Goal: Check status: Check status

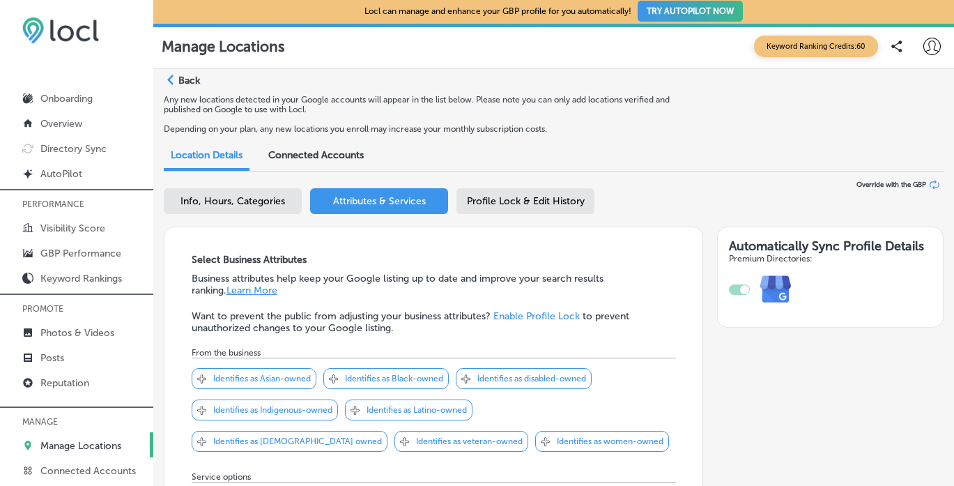
click at [73, 442] on p "Manage Locations" at bounding box center [80, 446] width 81 height 12
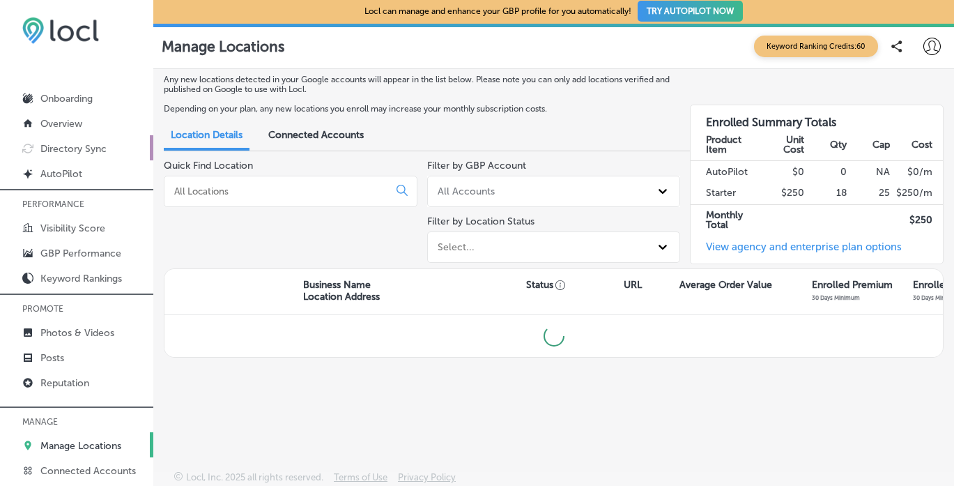
click at [63, 146] on p "Directory Sync" at bounding box center [73, 149] width 66 height 12
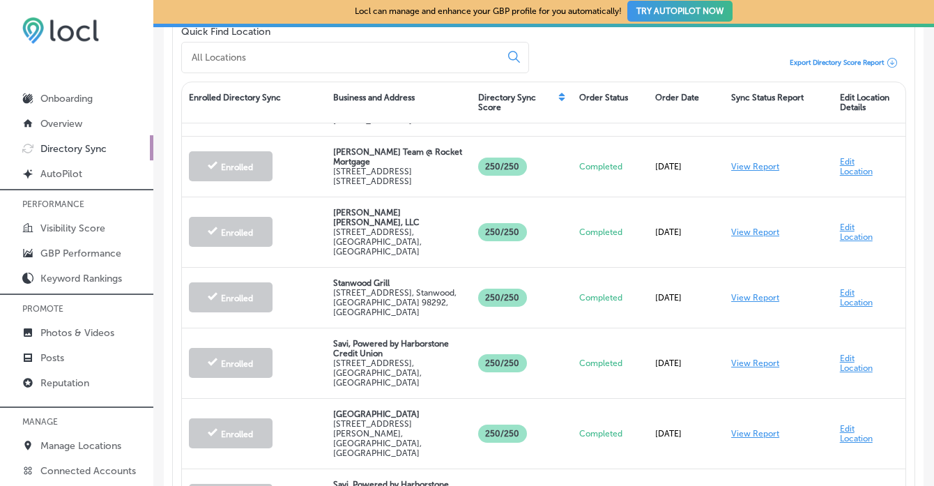
scroll to position [163, 0]
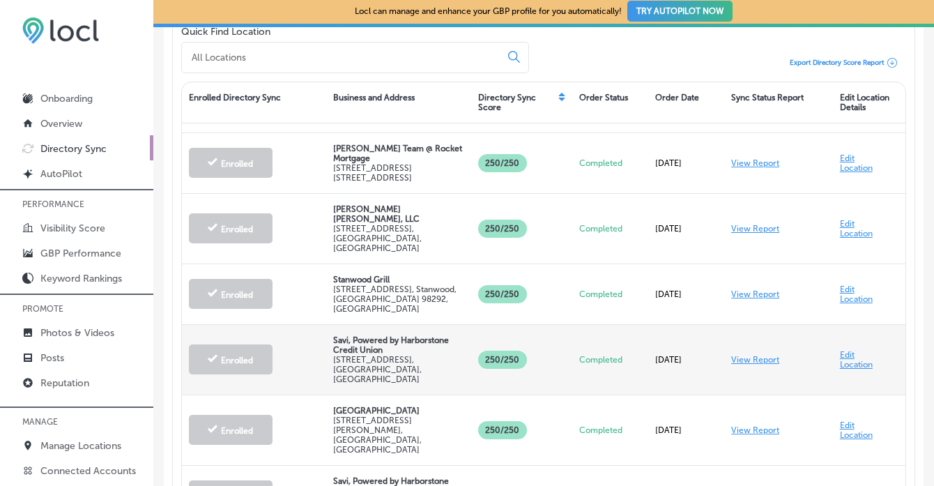
click at [747, 355] on link "View Report" at bounding box center [755, 360] width 48 height 10
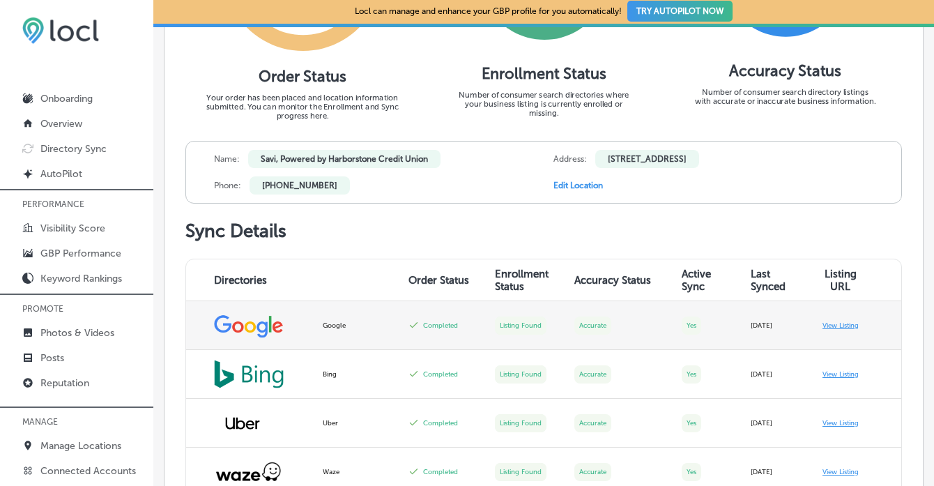
scroll to position [306, 0]
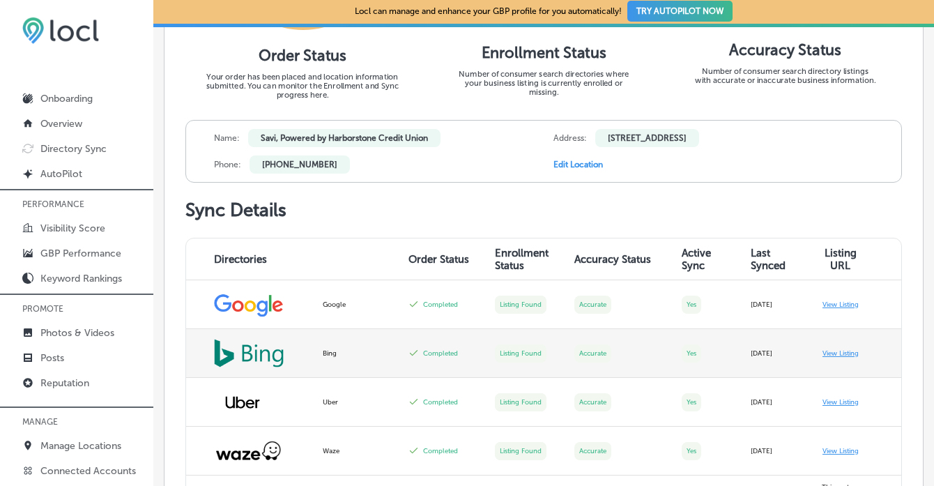
click at [836, 356] on link "View Listing" at bounding box center [840, 353] width 36 height 8
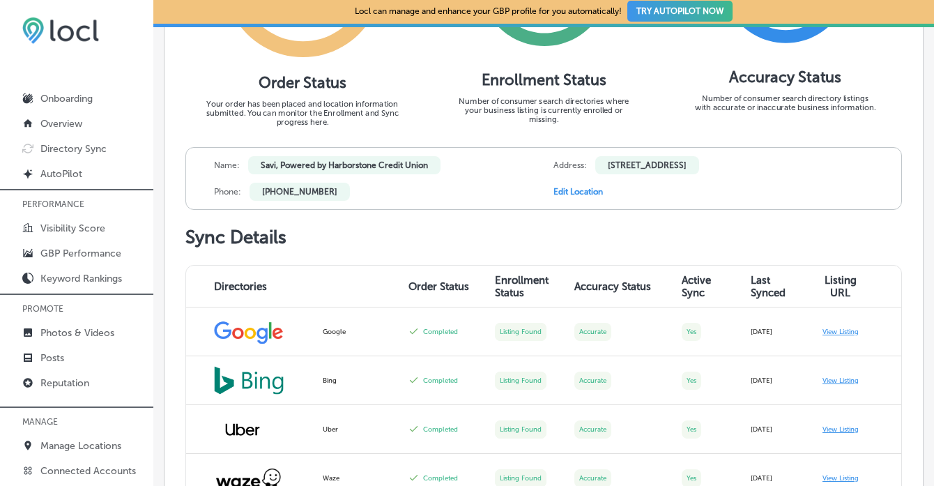
scroll to position [0, 0]
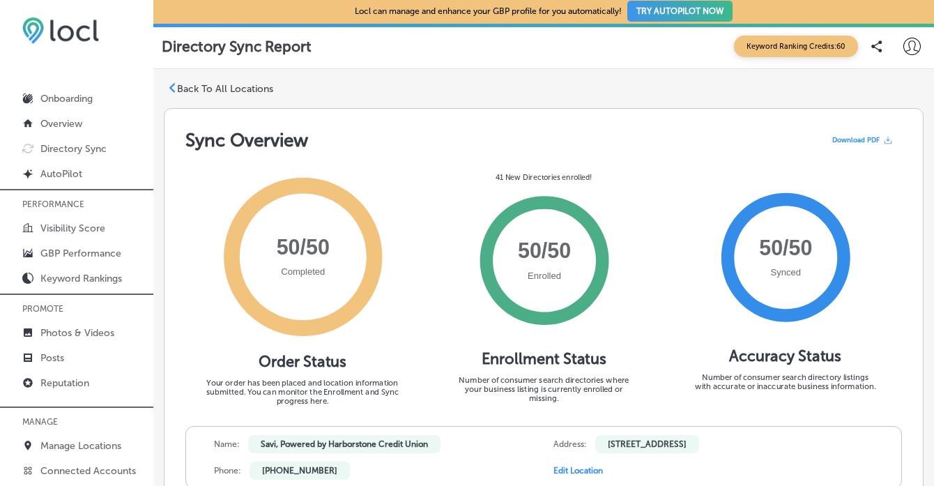
click at [174, 85] on icon at bounding box center [172, 88] width 10 height 10
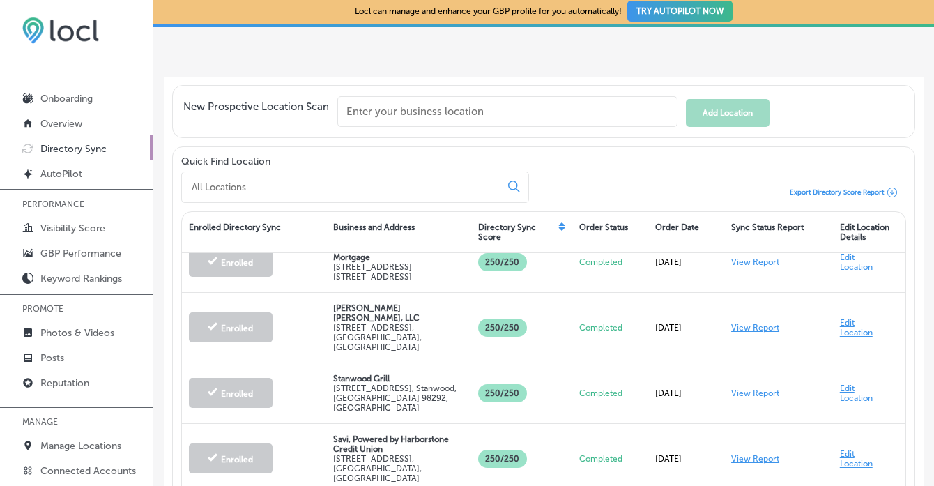
scroll to position [196, 0]
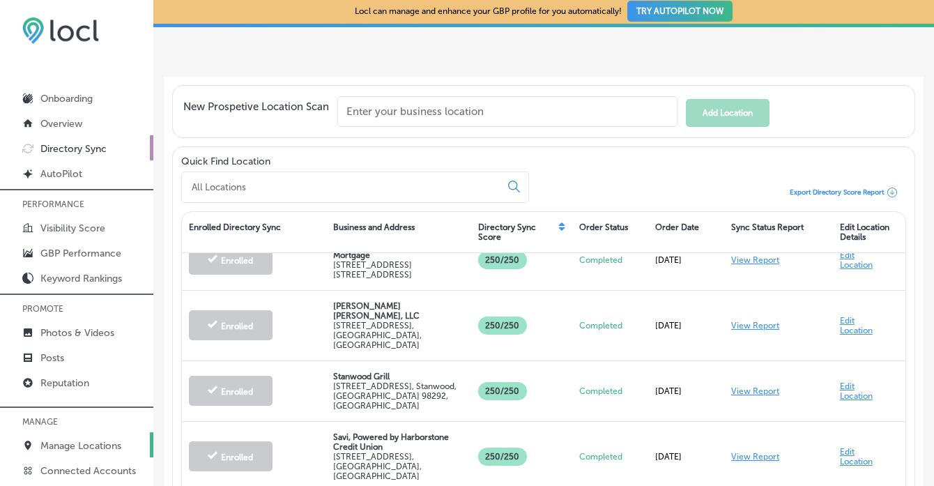
click at [91, 442] on p "Manage Locations" at bounding box center [80, 446] width 81 height 12
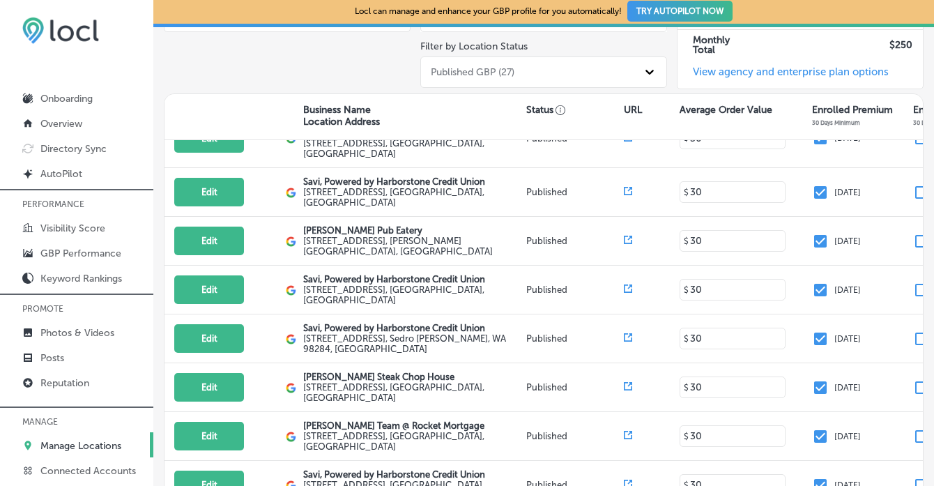
scroll to position [181, 0]
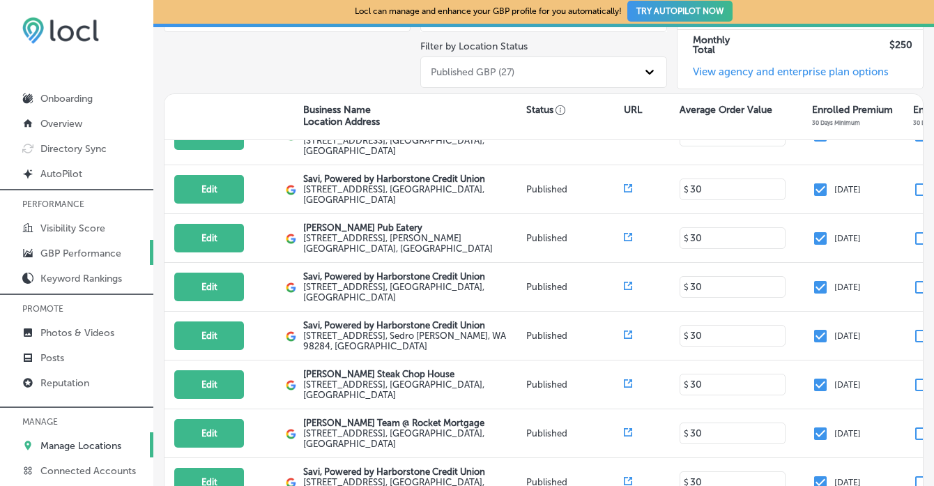
click at [97, 252] on p "GBP Performance" at bounding box center [80, 253] width 81 height 12
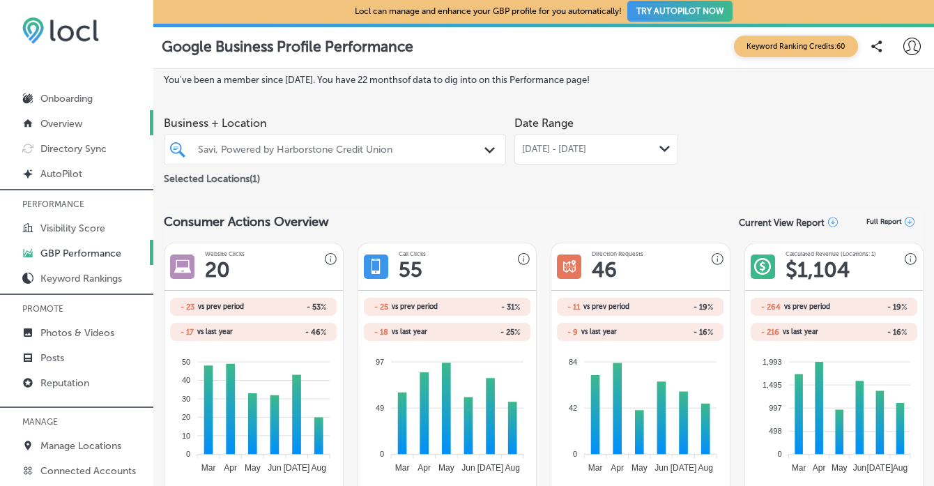
click at [67, 123] on p "Overview" at bounding box center [61, 124] width 42 height 12
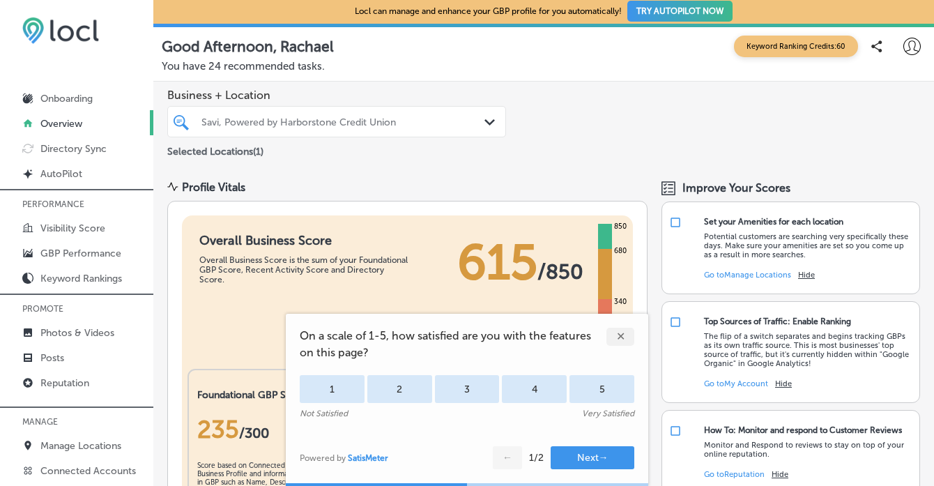
click at [620, 337] on div "✕" at bounding box center [620, 337] width 28 height 18
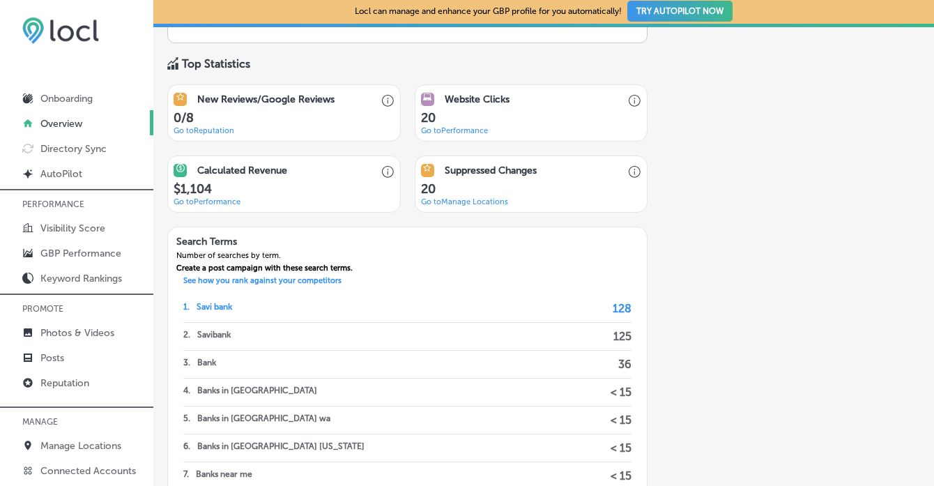
scroll to position [992, 0]
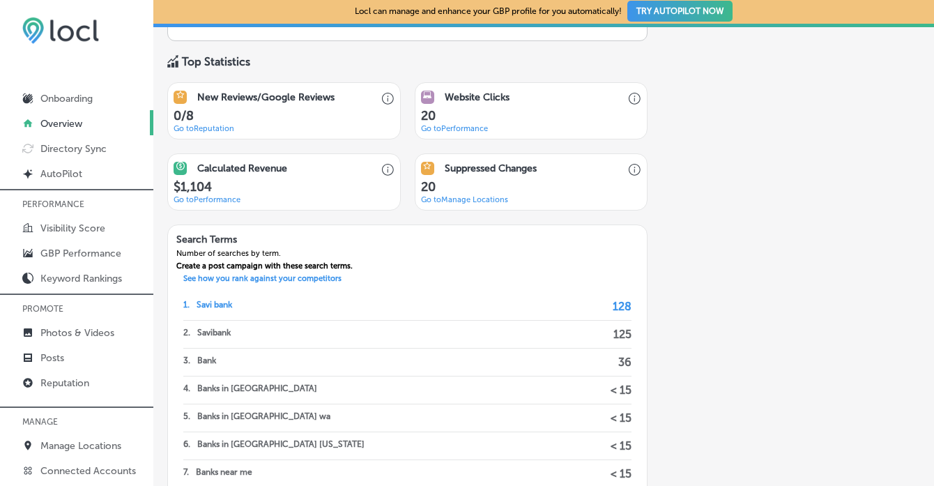
click at [500, 199] on link "Go to [GEOGRAPHIC_DATA] Locations" at bounding box center [464, 199] width 87 height 9
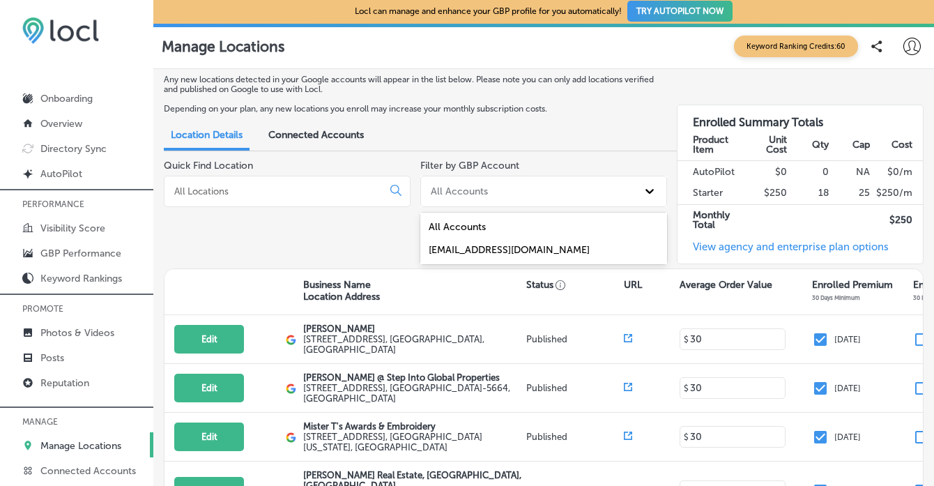
click at [538, 186] on div "All Accounts" at bounding box center [531, 191] width 212 height 20
click at [329, 197] on input at bounding box center [276, 191] width 206 height 13
